Goal: Transaction & Acquisition: Book appointment/travel/reservation

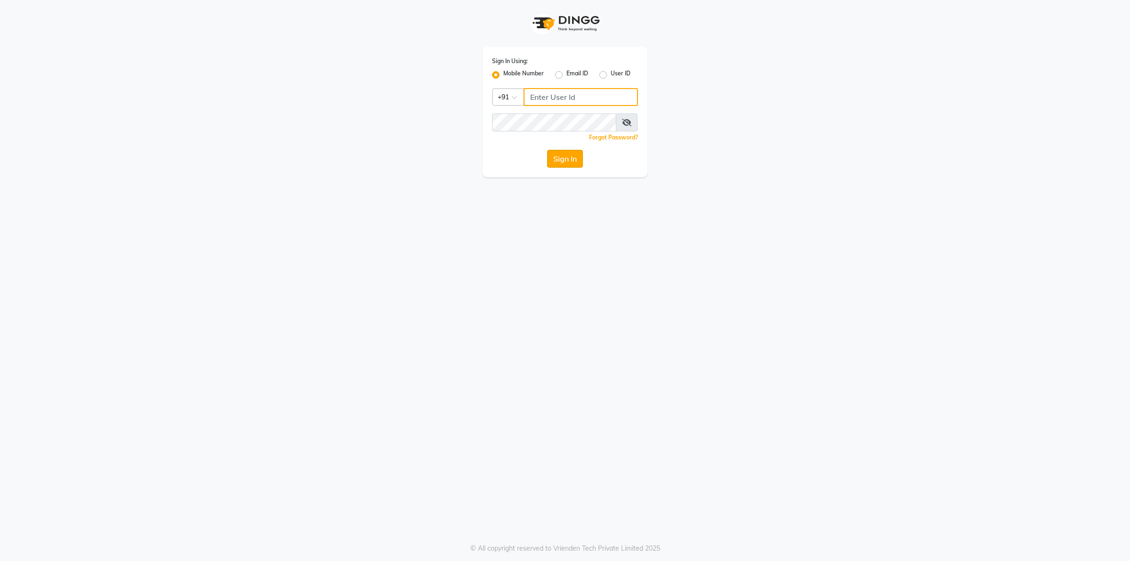
type input "9902729993"
click at [573, 157] on button "Sign In" at bounding box center [565, 159] width 36 height 18
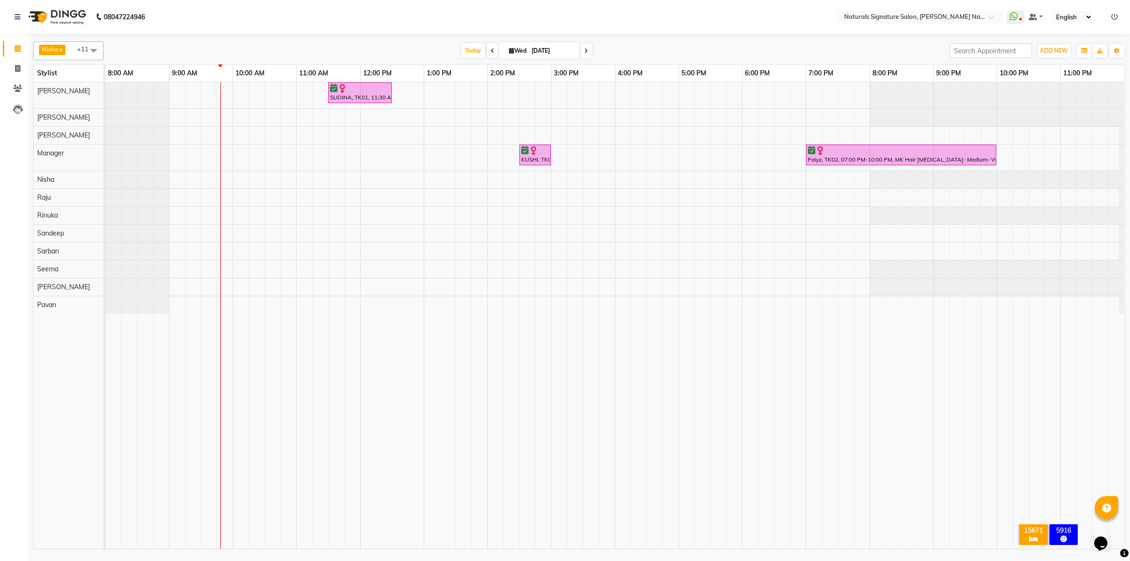
click at [305, 201] on div "SUDINA, TK01, 11:30 AM-12:30 PM, Olaplex- Spa Treatment- Short- Women KUSHI, TK…" at bounding box center [616, 315] width 1020 height 466
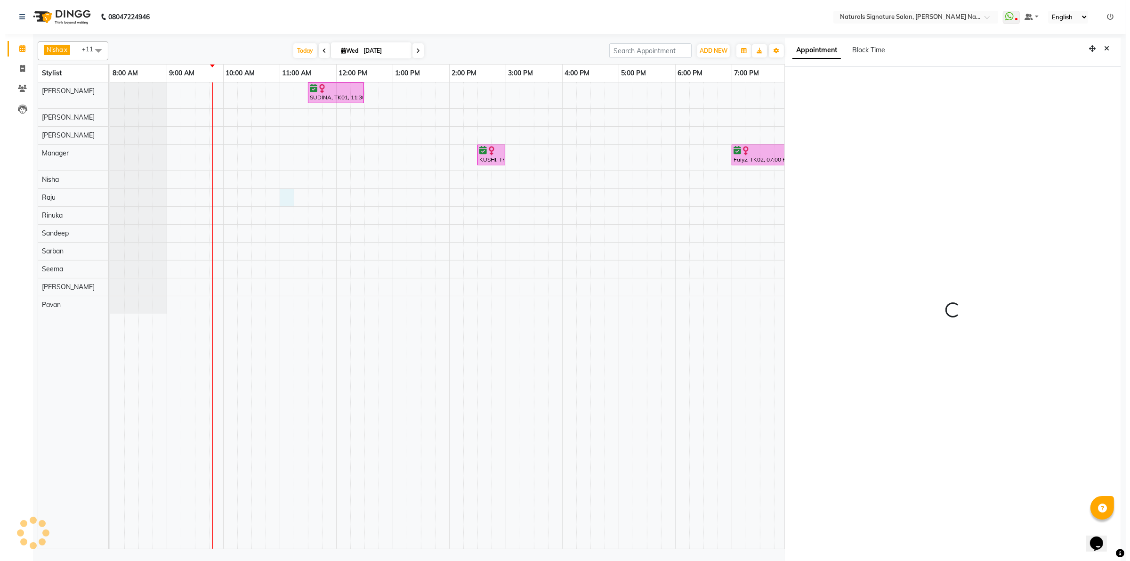
scroll to position [2, 0]
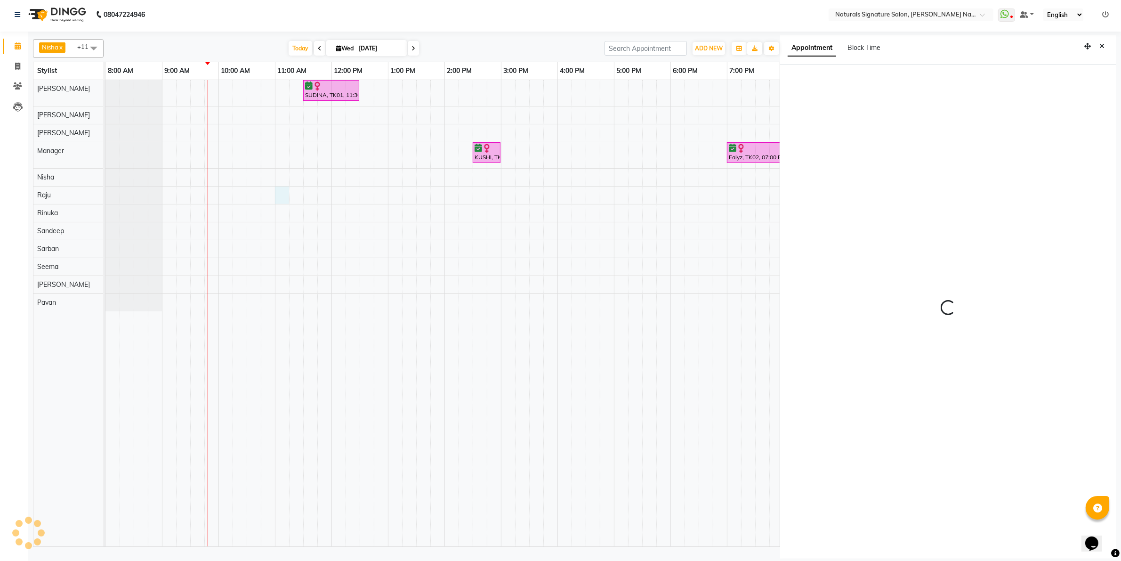
select select "660"
select select "70856"
select select "tentative"
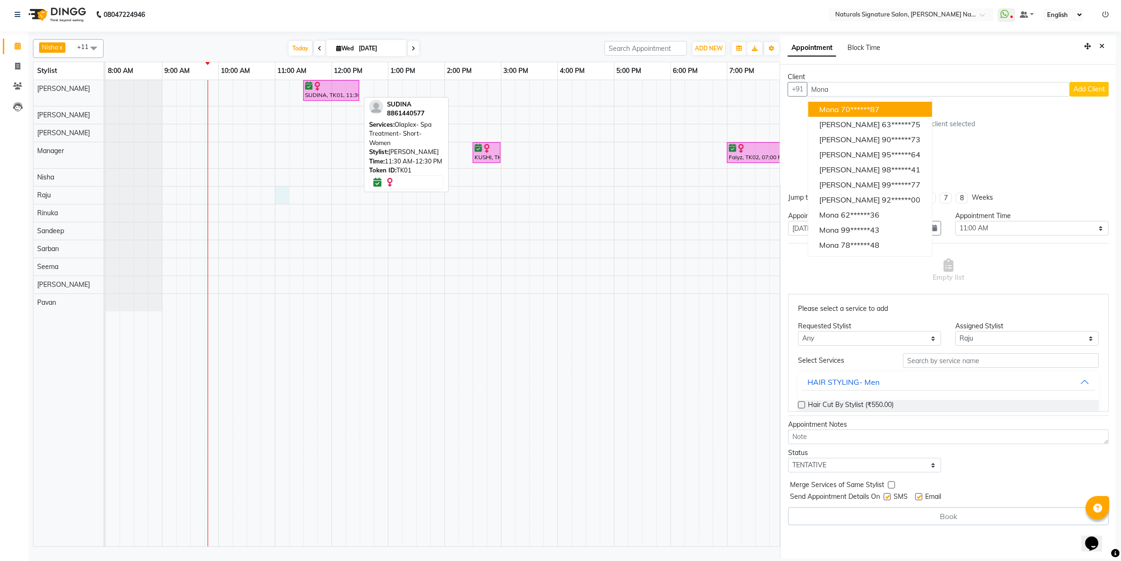
click at [333, 89] on div at bounding box center [331, 85] width 52 height 9
type input "Mona"
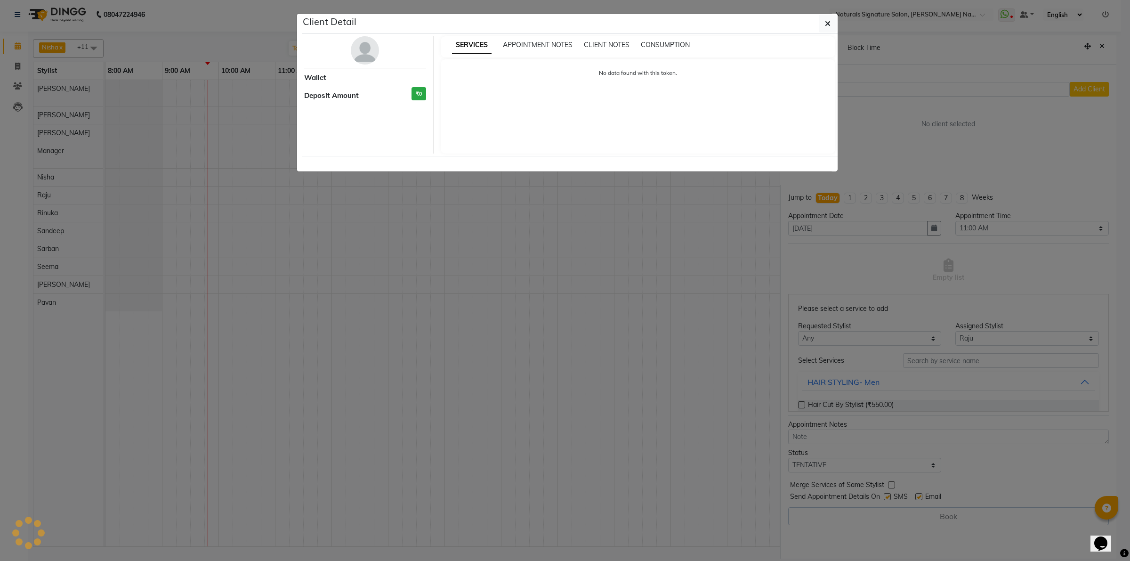
select select "6"
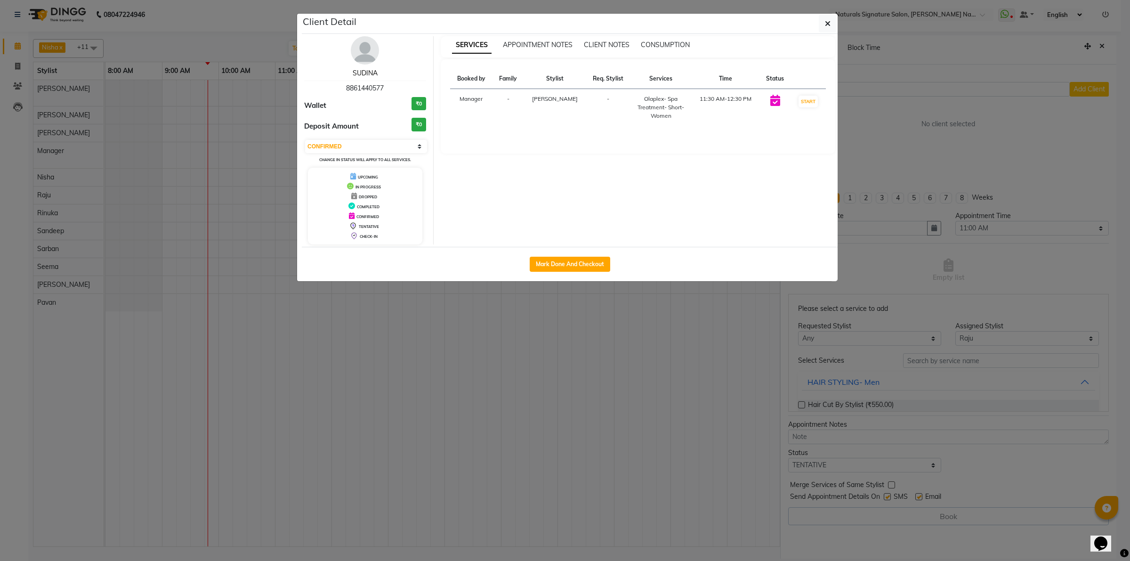
click at [361, 74] on link "SUDINA" at bounding box center [365, 73] width 25 height 8
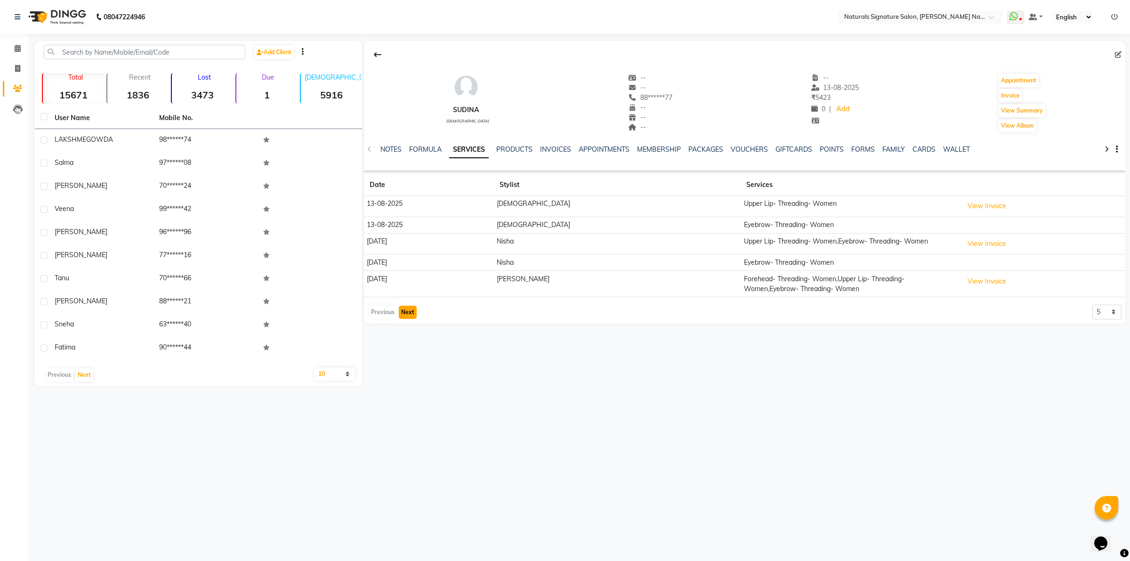
click at [406, 310] on button "Next" at bounding box center [408, 312] width 18 height 13
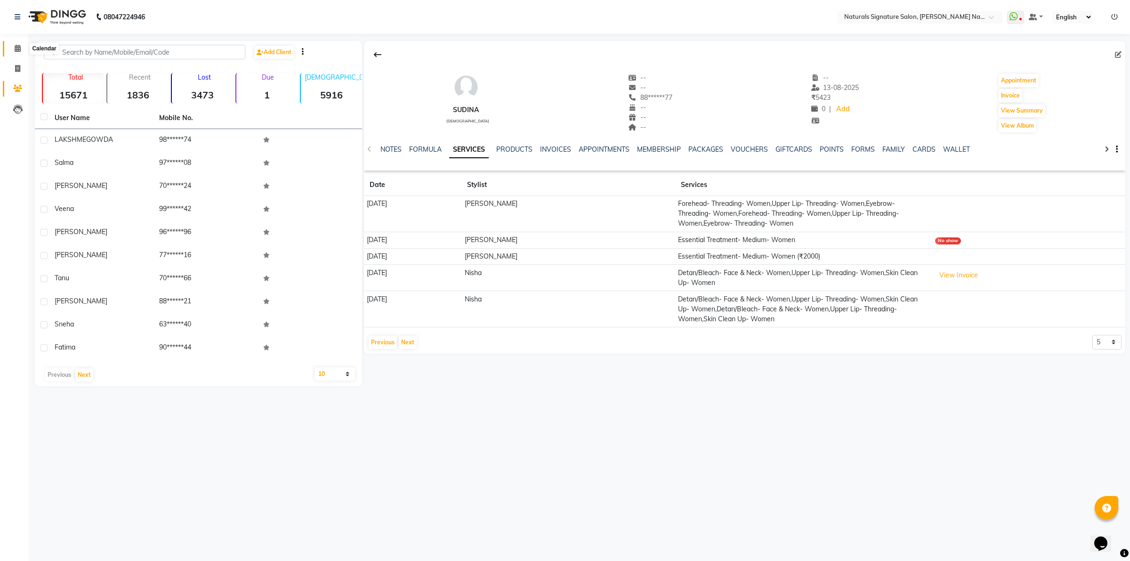
click at [19, 50] on icon at bounding box center [18, 48] width 6 height 7
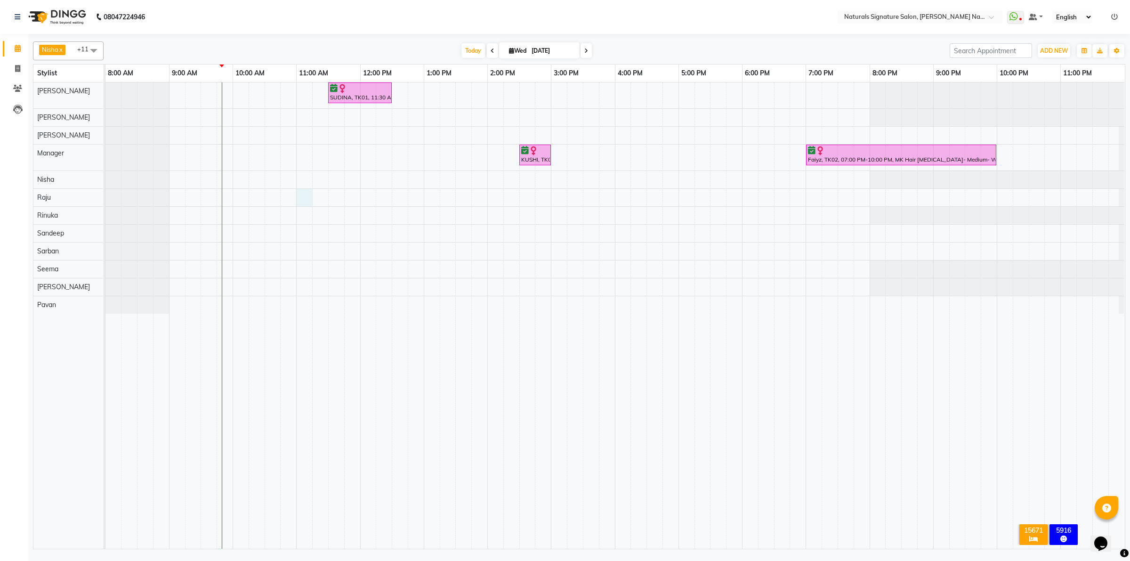
click at [302, 199] on div "SUDINA, TK01, 11:30 AM-12:30 PM, Olaplex- Spa Treatment- Short- Women KUSHI, TK…" at bounding box center [616, 315] width 1020 height 466
select select "660"
select select "70856"
select select "tentative"
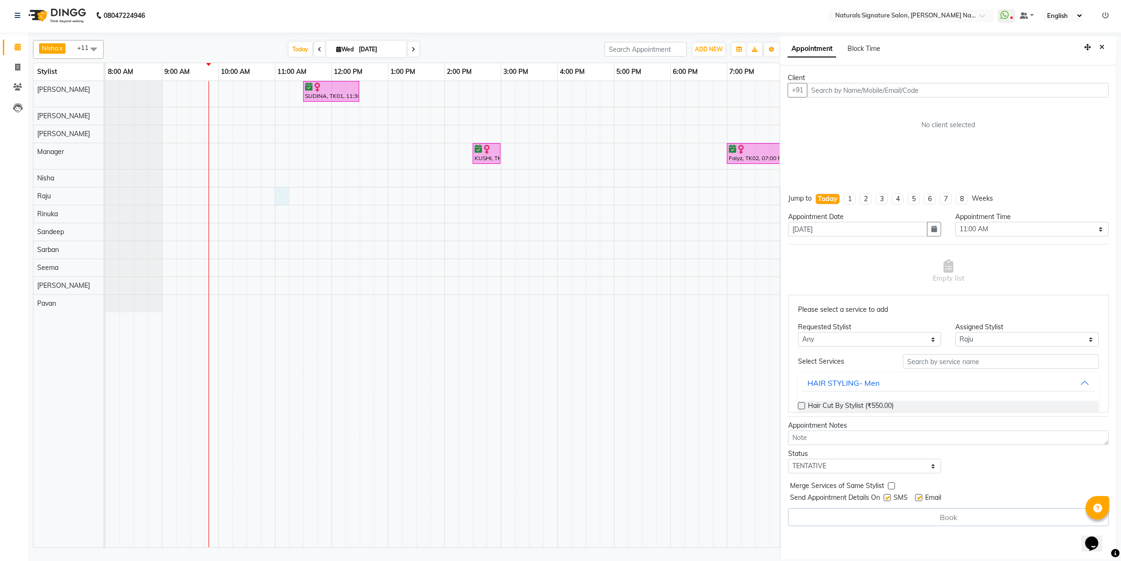
scroll to position [2, 0]
click at [856, 93] on input "text" at bounding box center [958, 89] width 302 height 15
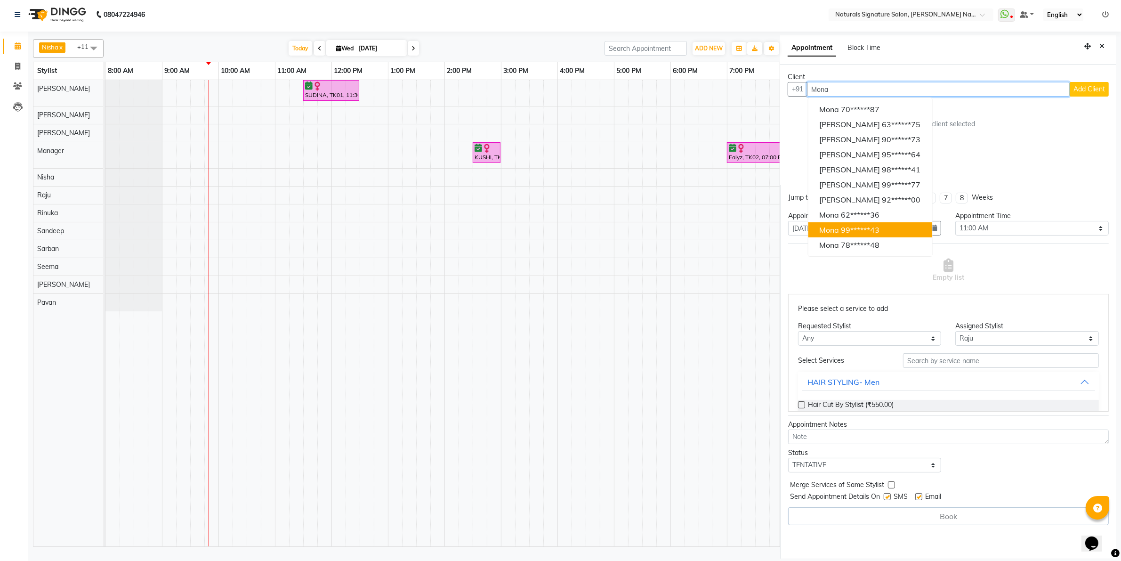
click at [869, 223] on button "[PERSON_NAME] 99******43" at bounding box center [871, 229] width 124 height 15
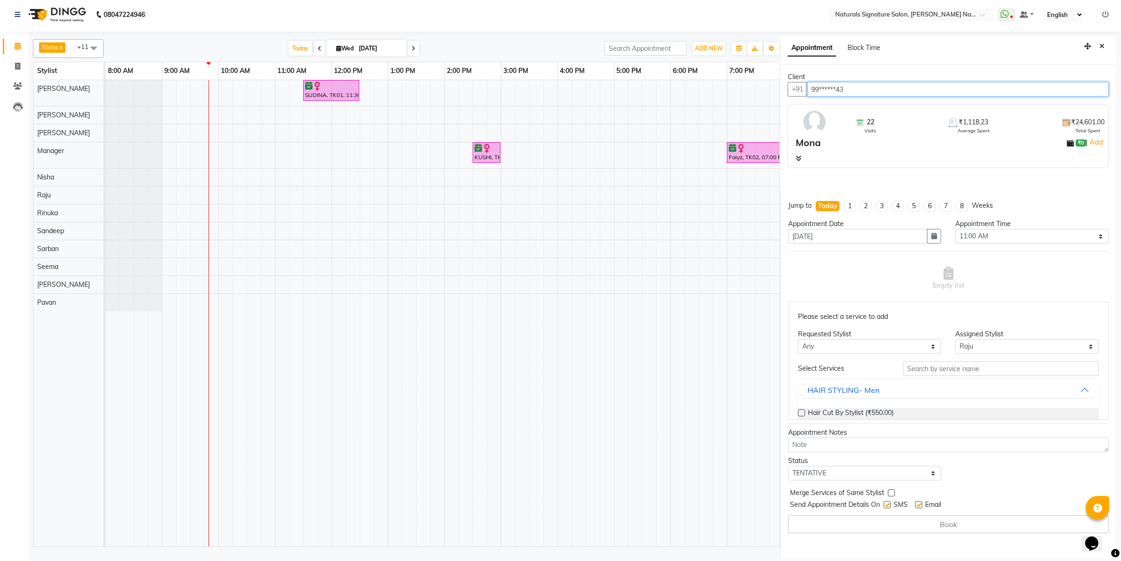
type input "99******43"
click at [797, 162] on icon at bounding box center [799, 158] width 6 height 7
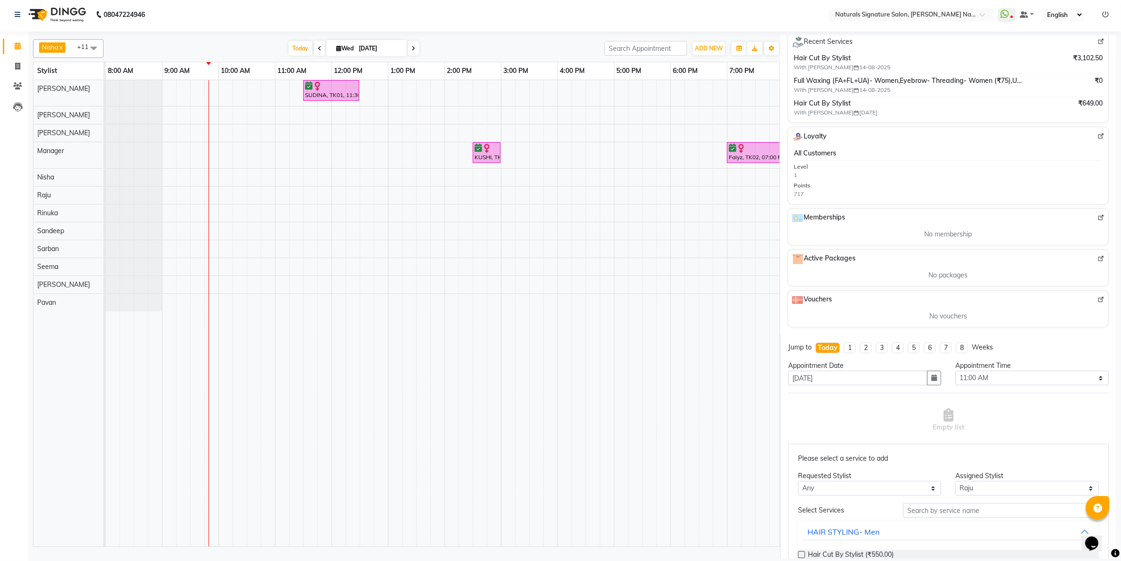
scroll to position [236, 0]
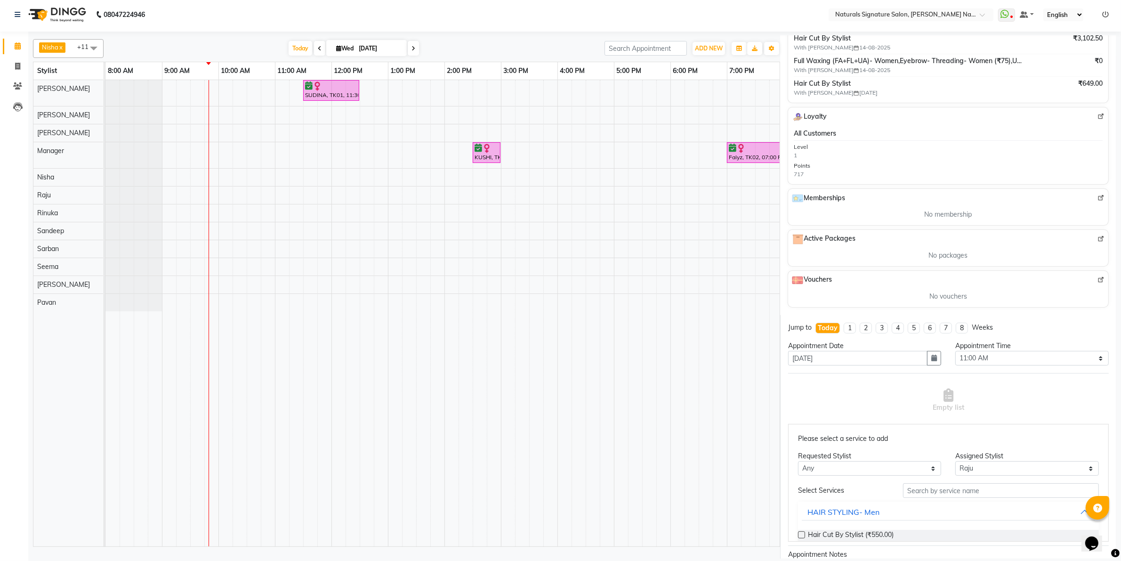
click at [877, 534] on span "Hair Cut By Stylist (₹550.00)" at bounding box center [851, 536] width 86 height 12
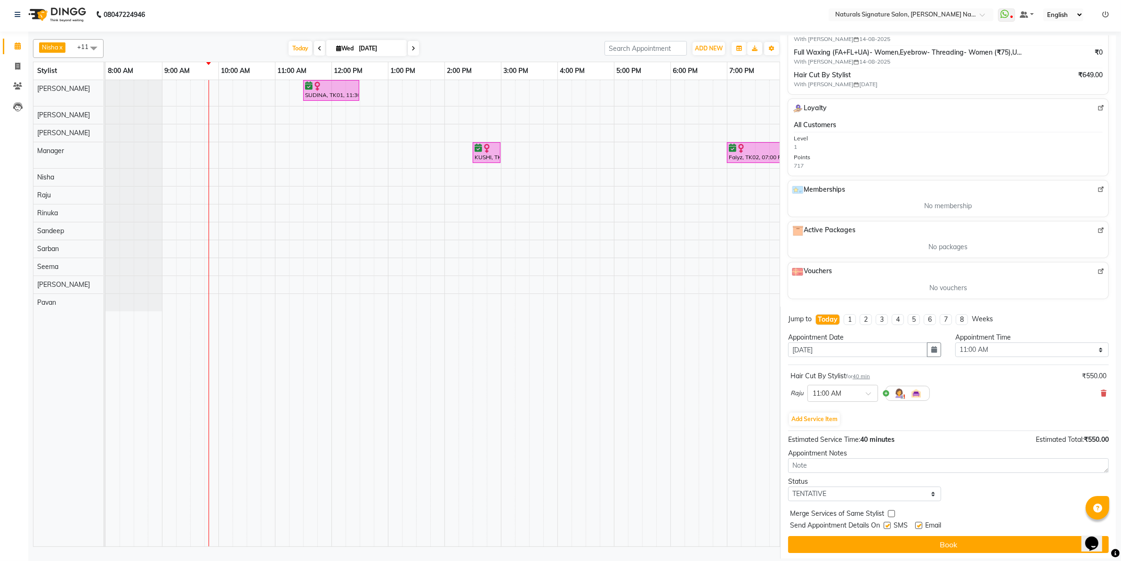
scroll to position [248, 0]
click at [859, 490] on select "Select TENTATIVE CONFIRM CHECK-IN UPCOMING" at bounding box center [865, 492] width 154 height 15
select select "confirm booking"
click at [788, 485] on select "Select TENTATIVE CONFIRM CHECK-IN UPCOMING" at bounding box center [865, 492] width 154 height 15
drag, startPoint x: 855, startPoint y: 542, endPoint x: 855, endPoint y: 535, distance: 7.1
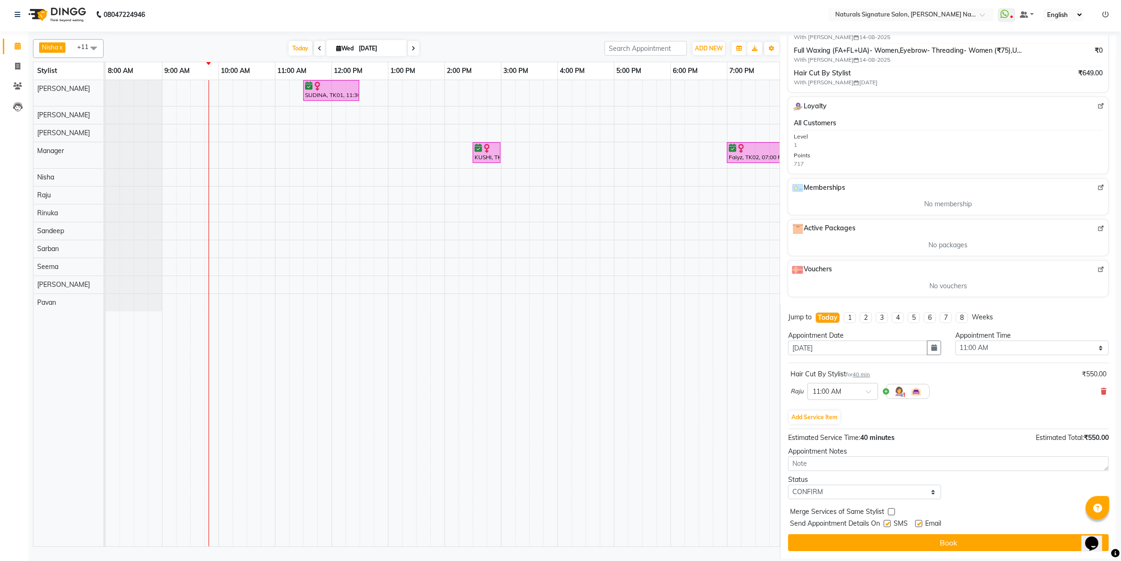
click at [855, 542] on button "Book" at bounding box center [948, 542] width 321 height 17
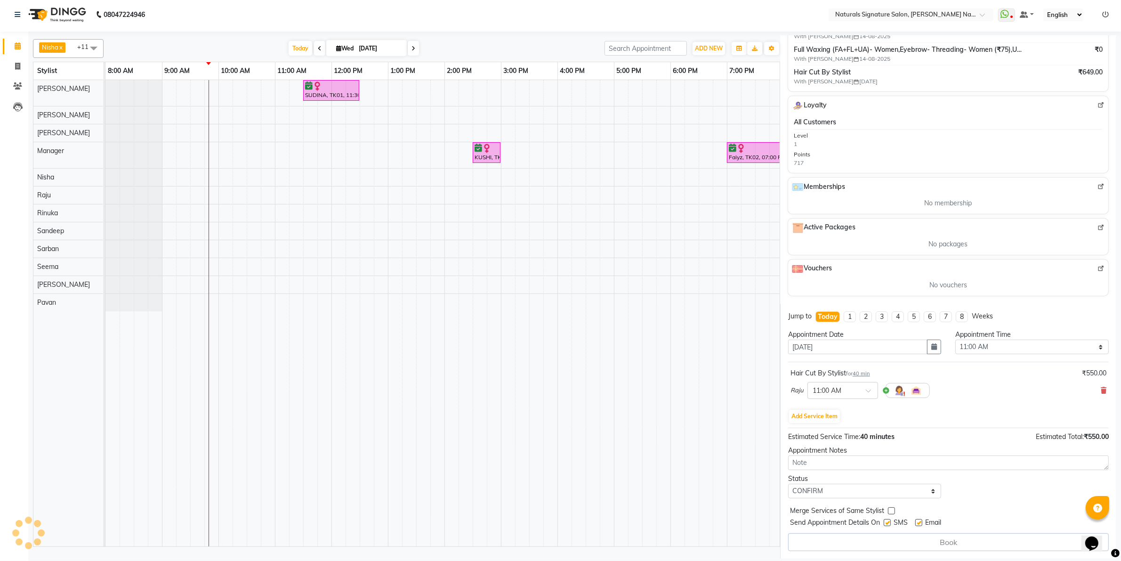
select select "70856"
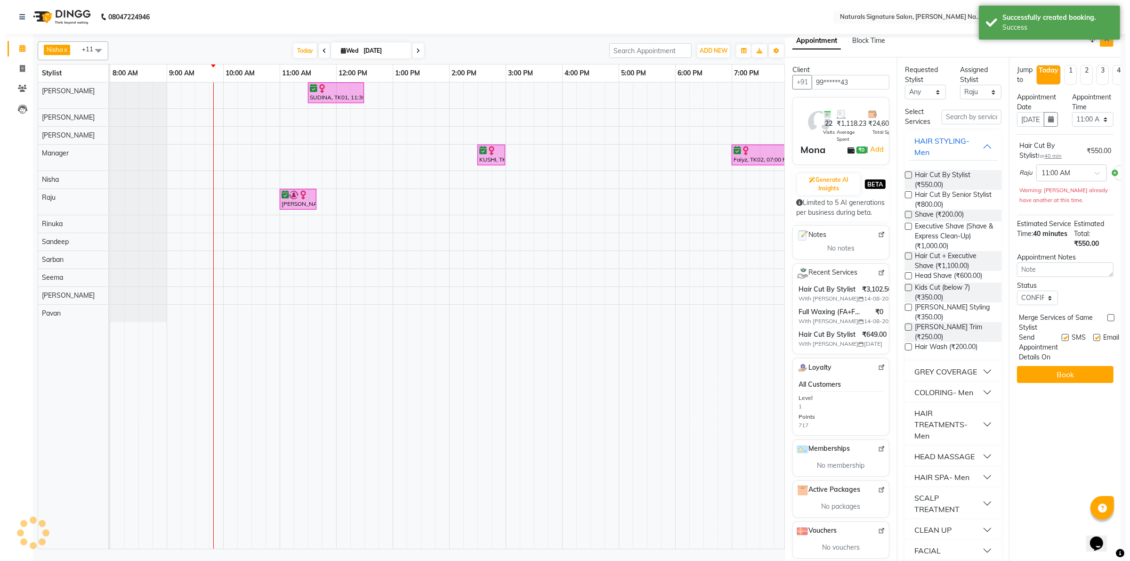
scroll to position [0, 0]
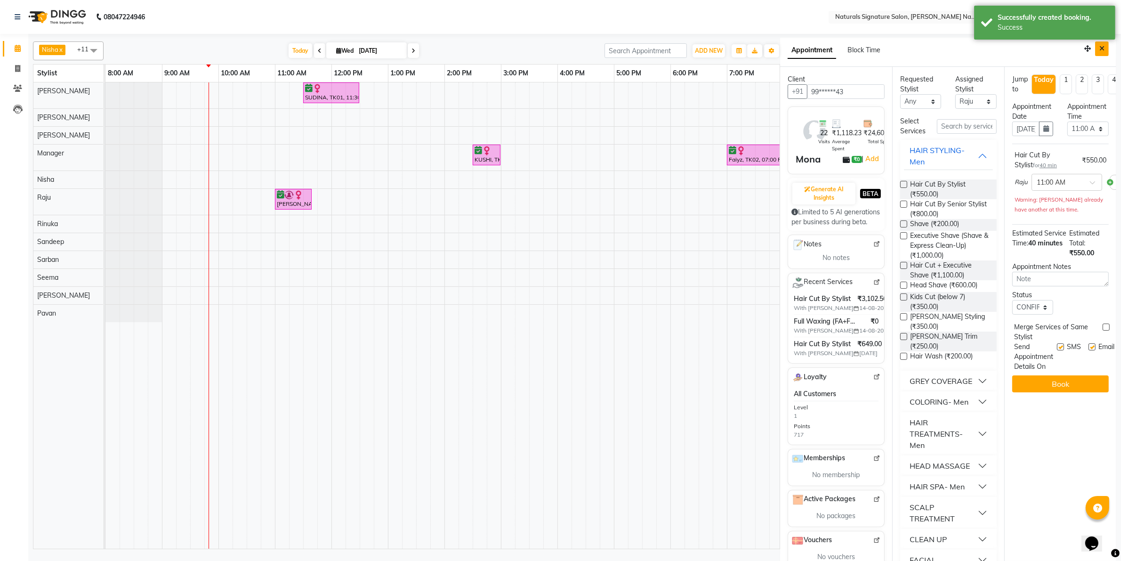
click at [1100, 46] on icon "Close" at bounding box center [1102, 48] width 5 height 7
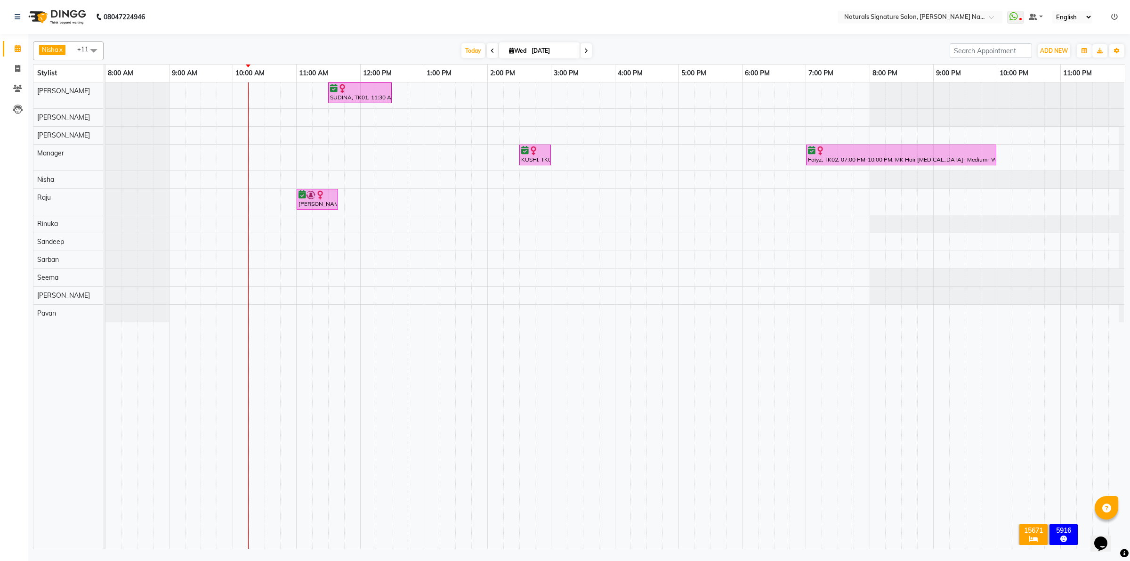
click at [789, 408] on td at bounding box center [782, 315] width 16 height 466
